Goal: Check status: Check status

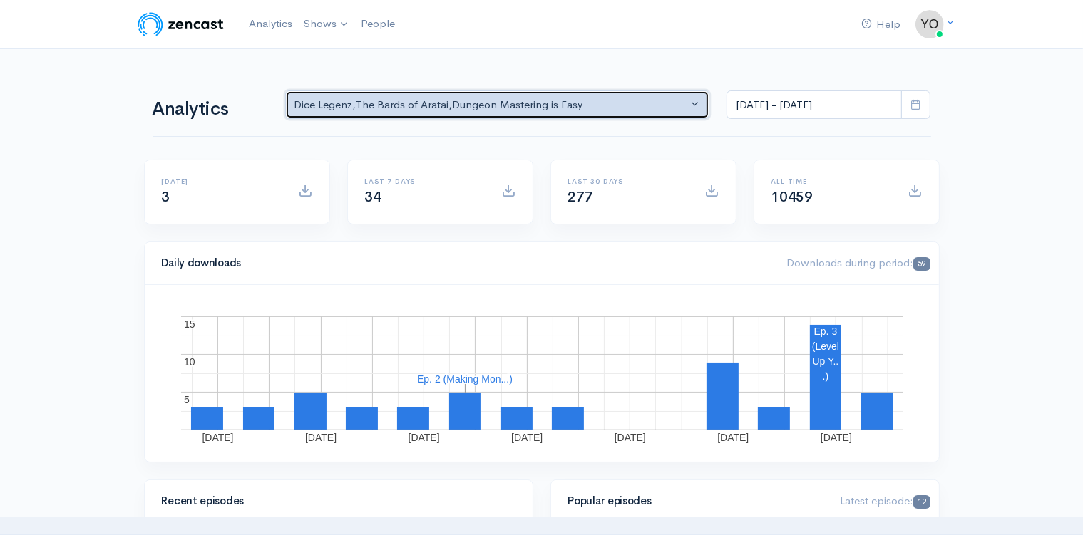
click at [696, 103] on button "Dice Legenz , The Bards of Aratai , Dungeon Mastering is Easy" at bounding box center [497, 105] width 425 height 29
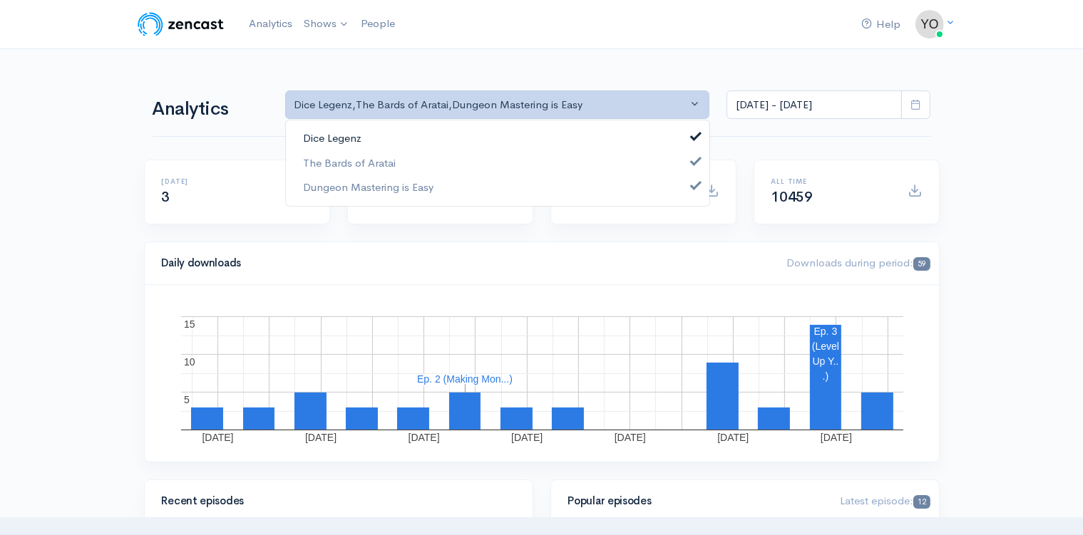
click at [694, 136] on span at bounding box center [696, 135] width 6 height 11
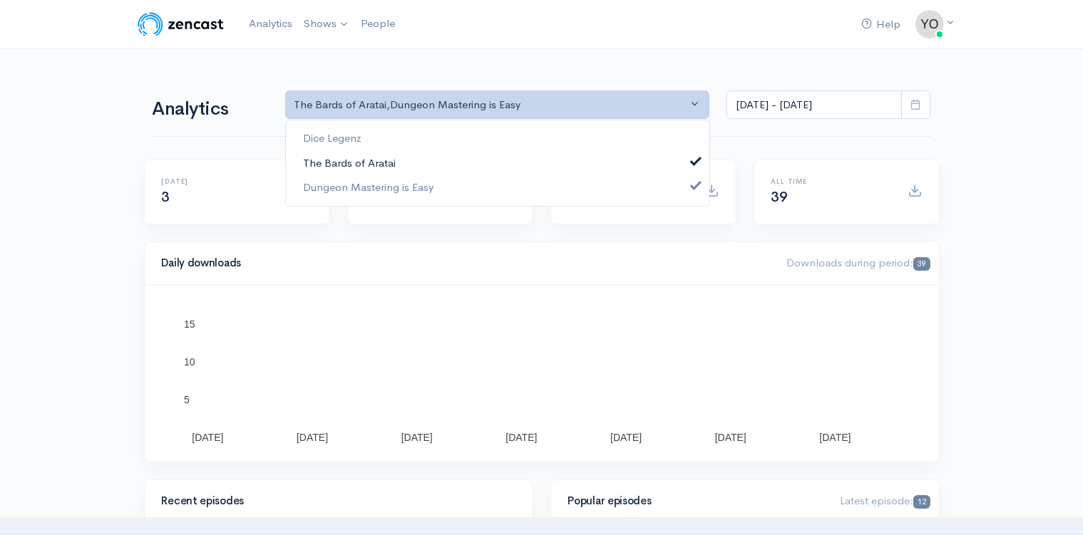
click at [697, 158] on span at bounding box center [696, 159] width 6 height 11
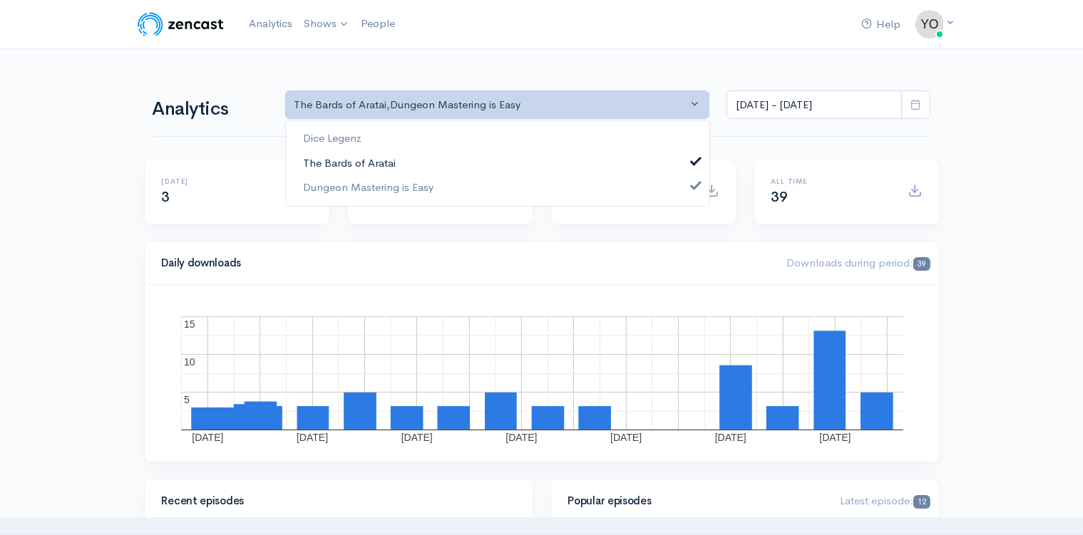
select select "15926"
